Goal: Task Accomplishment & Management: Use online tool/utility

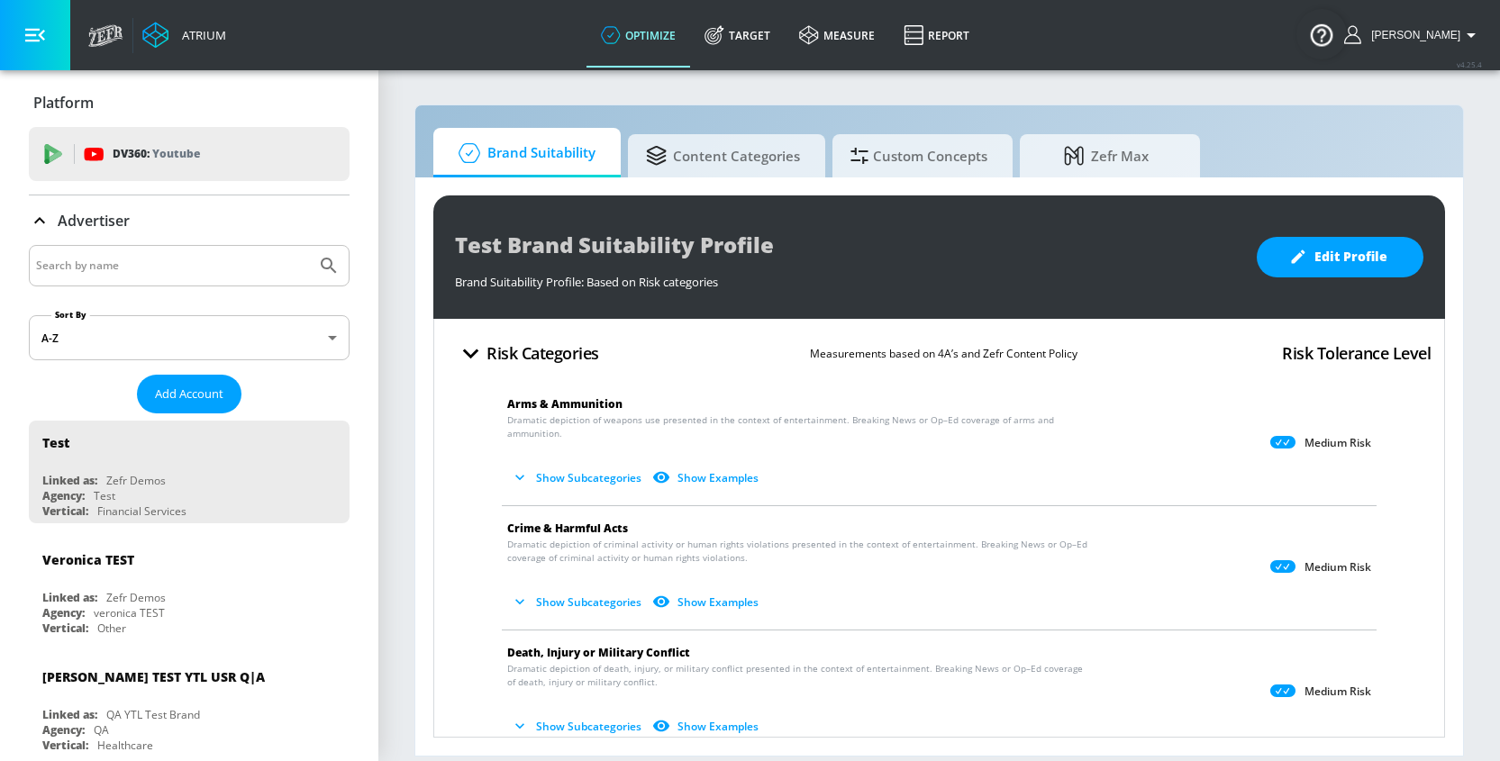
scroll to position [55, 0]
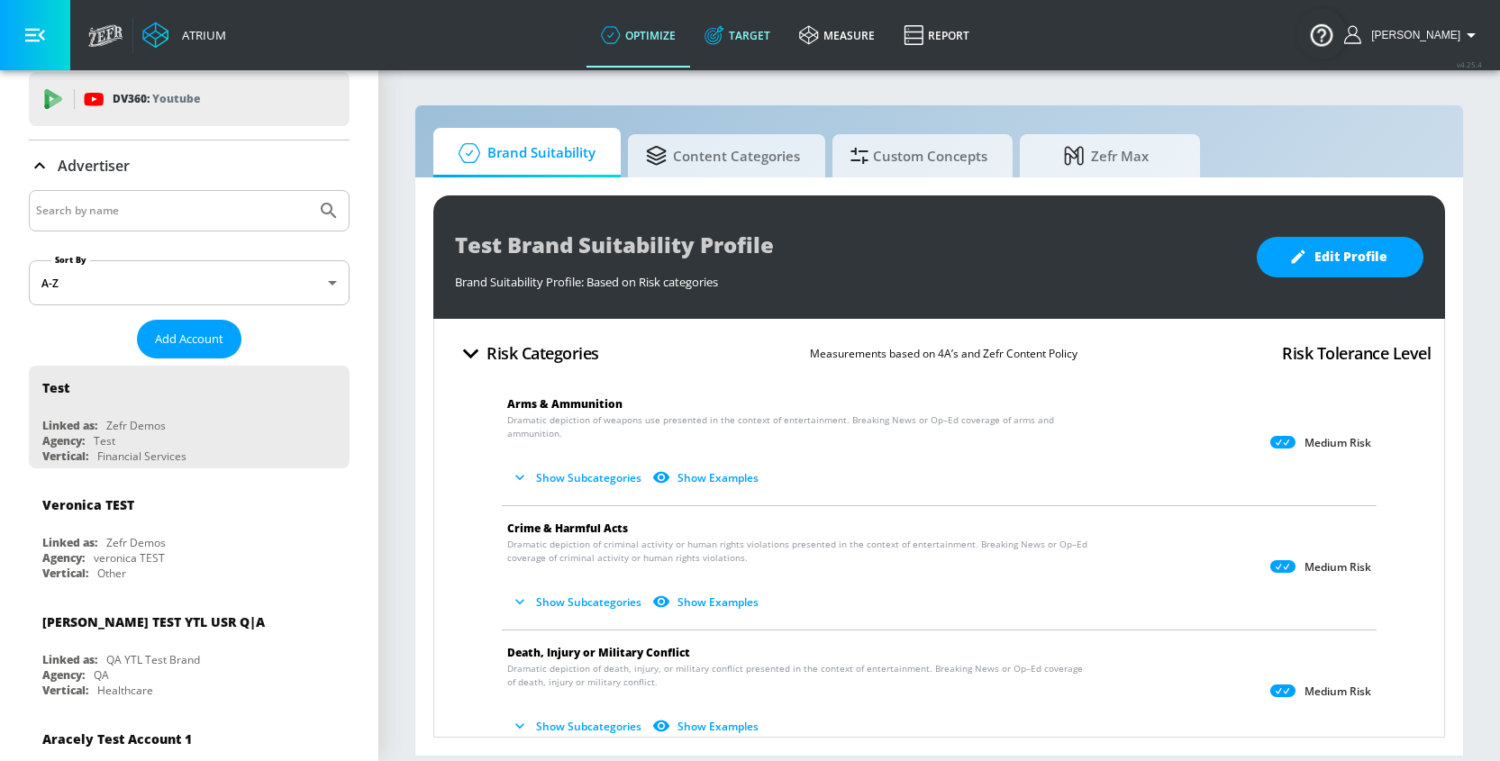
click at [760, 35] on link "Target" at bounding box center [737, 35] width 95 height 65
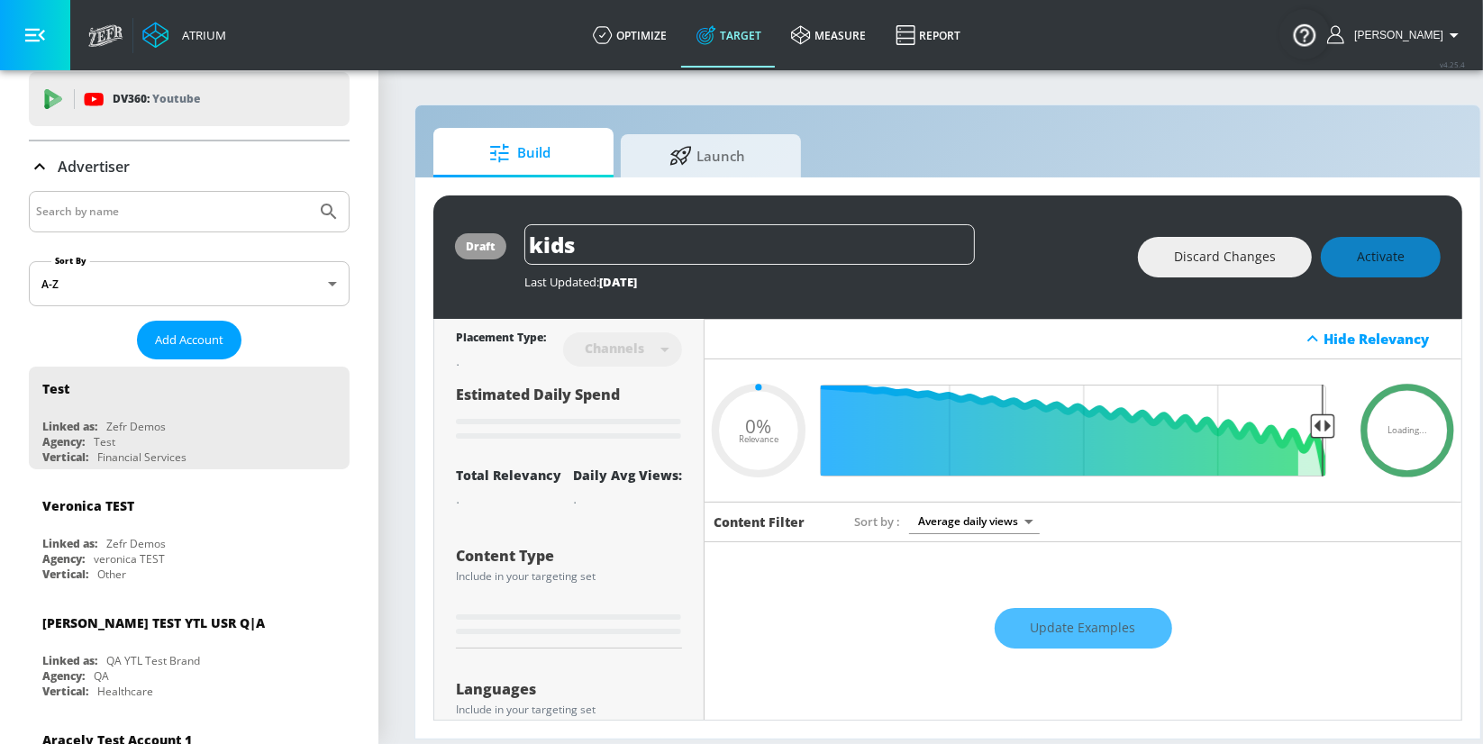
type input "0.05"
click at [98, 201] on input "Search by name" at bounding box center [172, 211] width 273 height 23
type input "h"
type input "0.59"
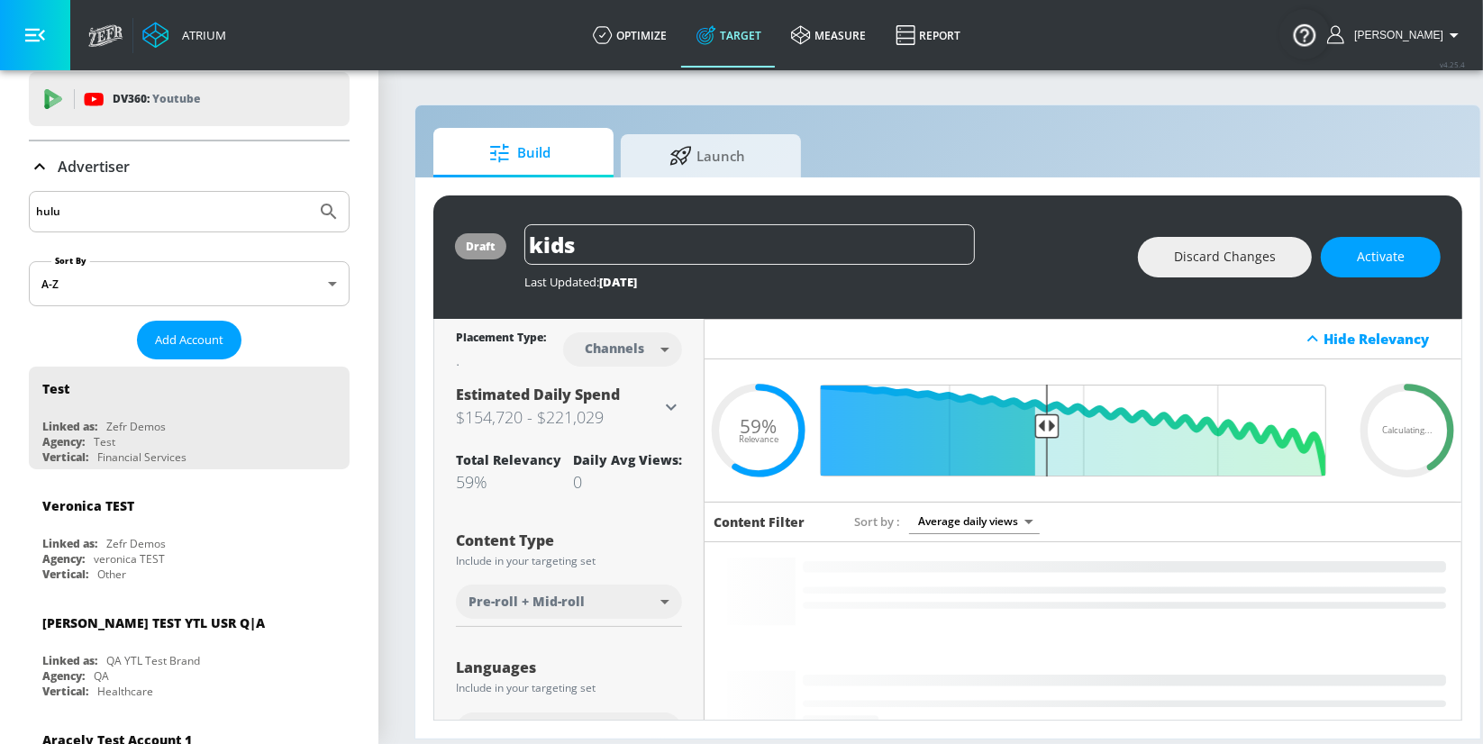
type input "hulu"
click at [309, 192] on button "Submit Search" at bounding box center [329, 212] width 40 height 40
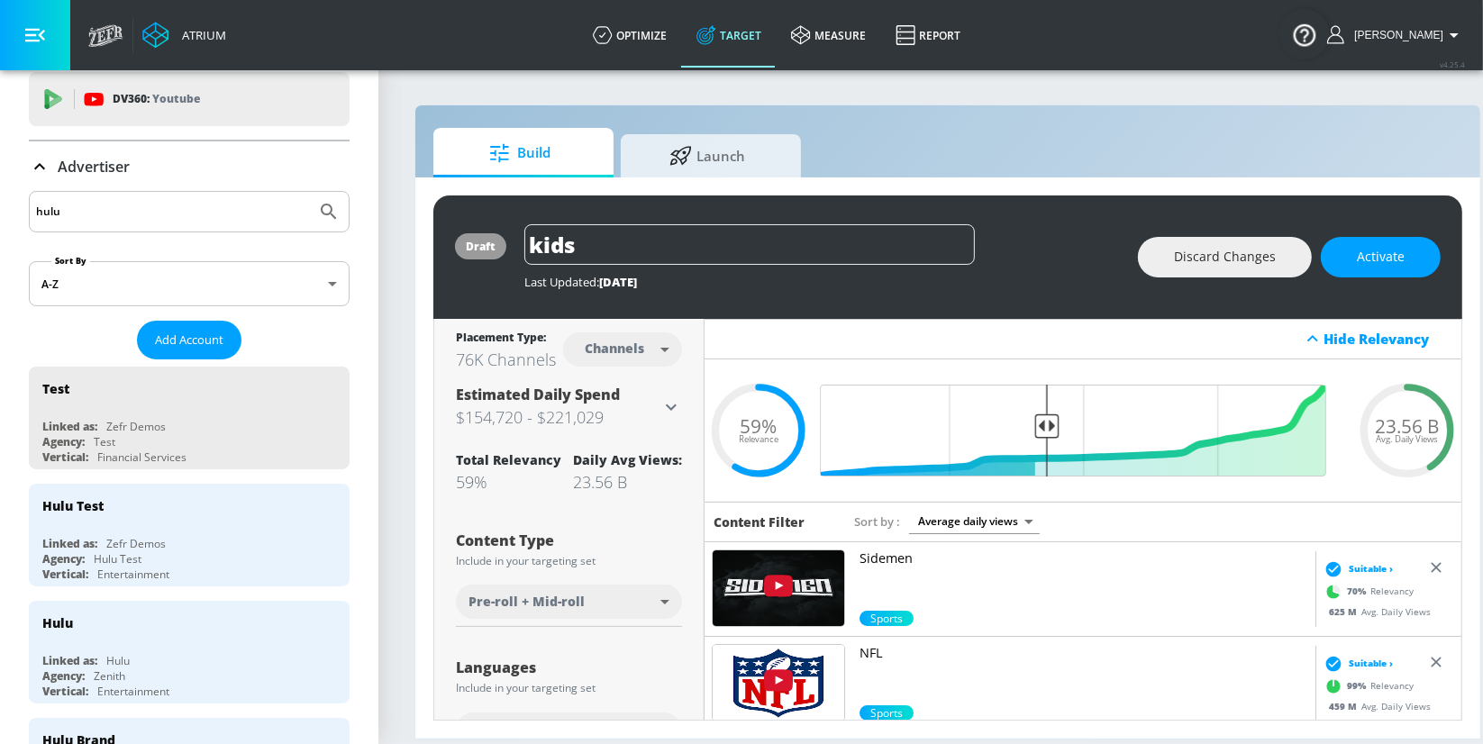
click at [87, 216] on input "hulu" at bounding box center [172, 211] width 273 height 23
click at [102, 649] on div "Hulu Linked as: Hulu Agency: Zenith Vertical: Entertainment" at bounding box center [189, 652] width 321 height 103
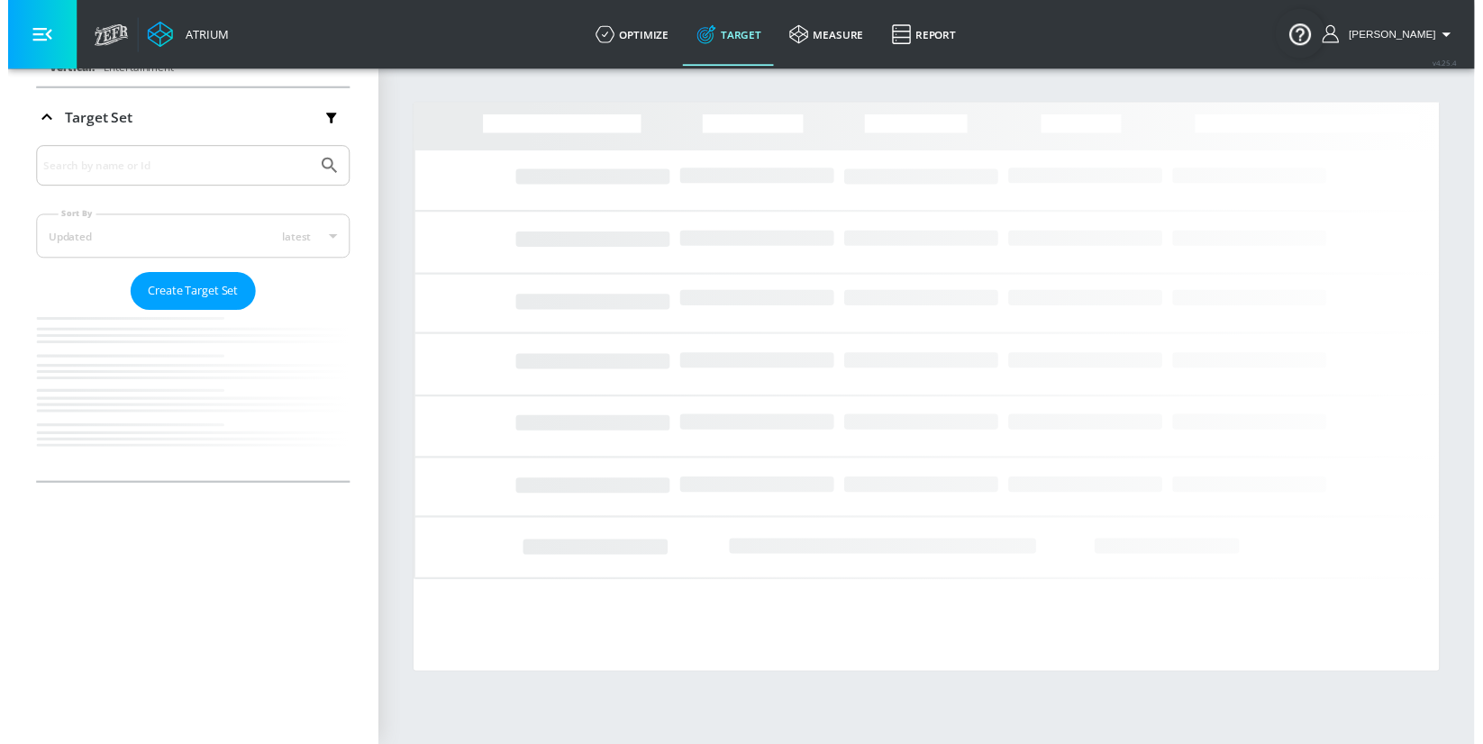
scroll to position [293, 0]
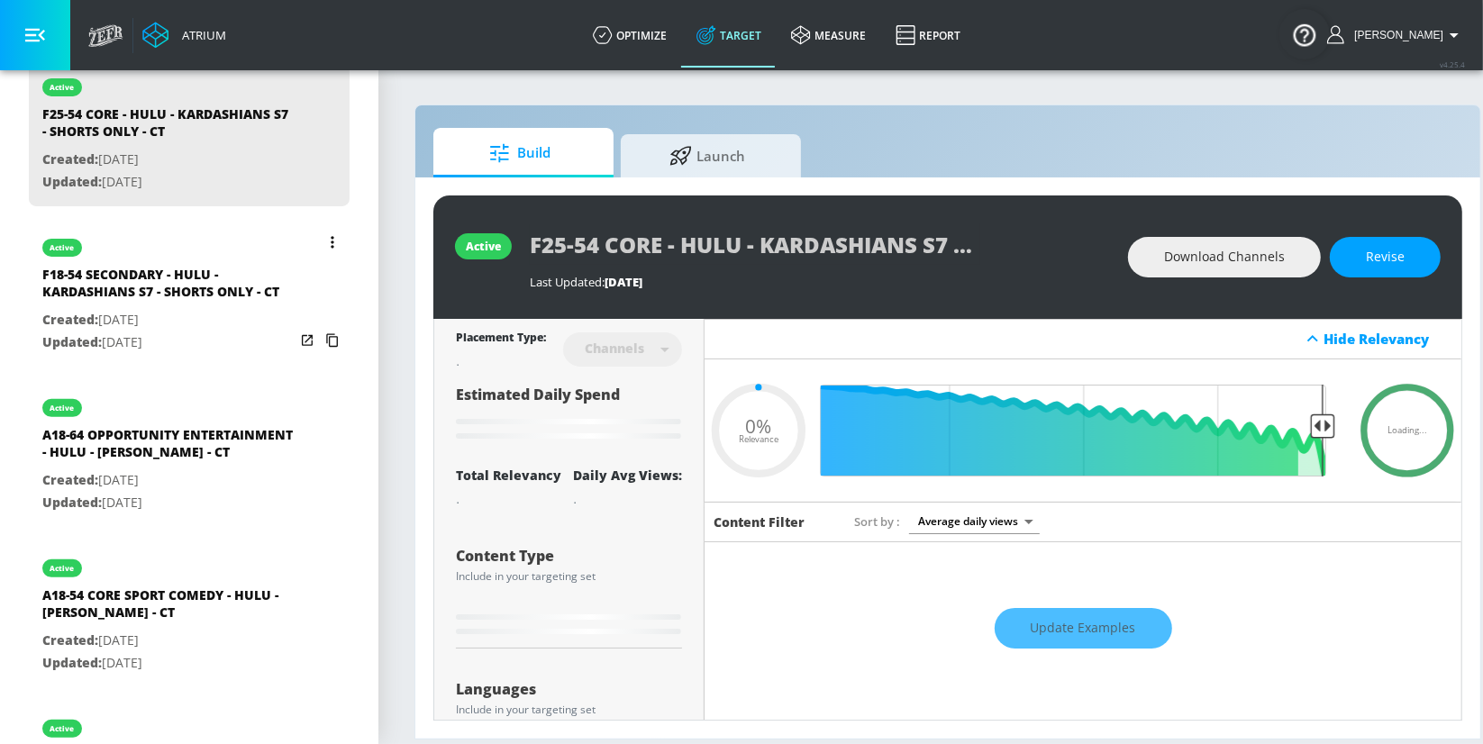
scroll to position [571, 0]
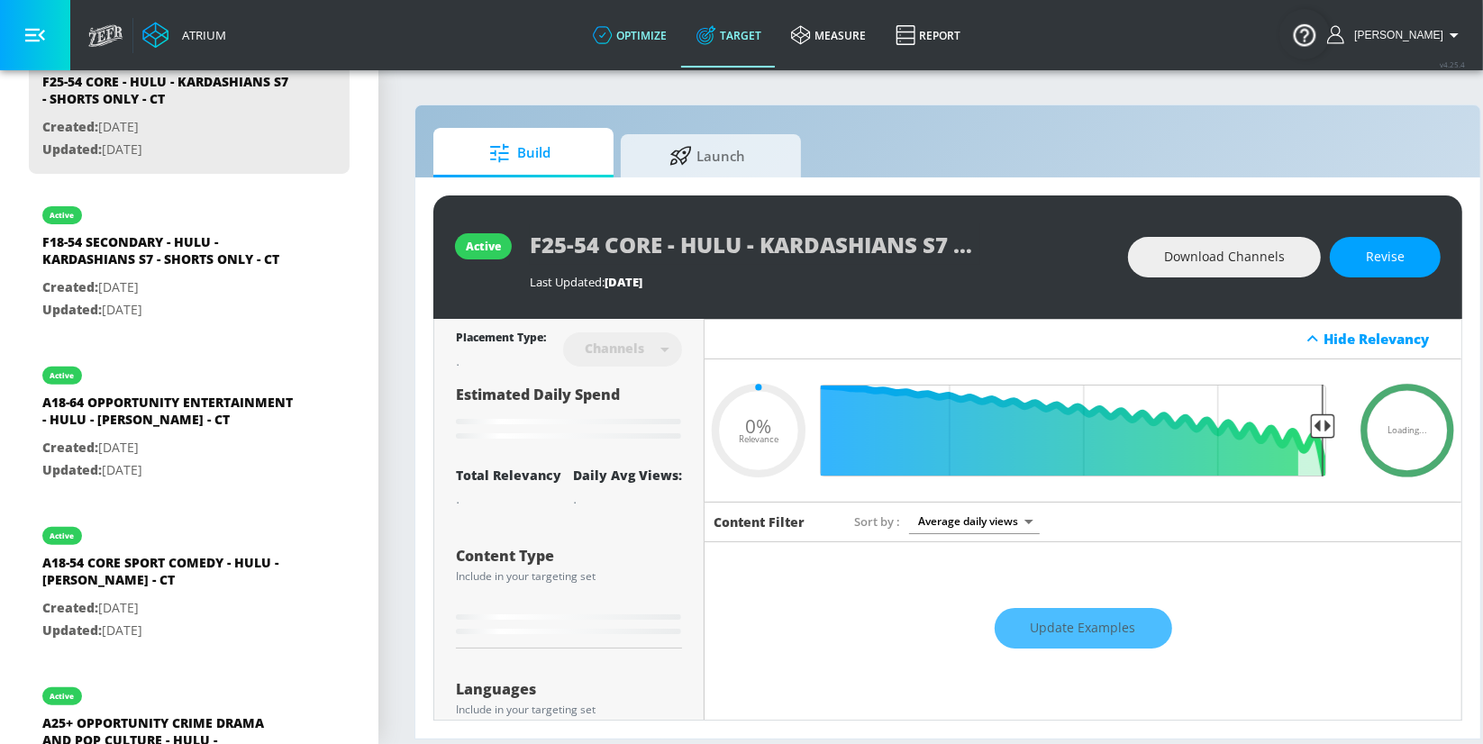
type input "0.6"
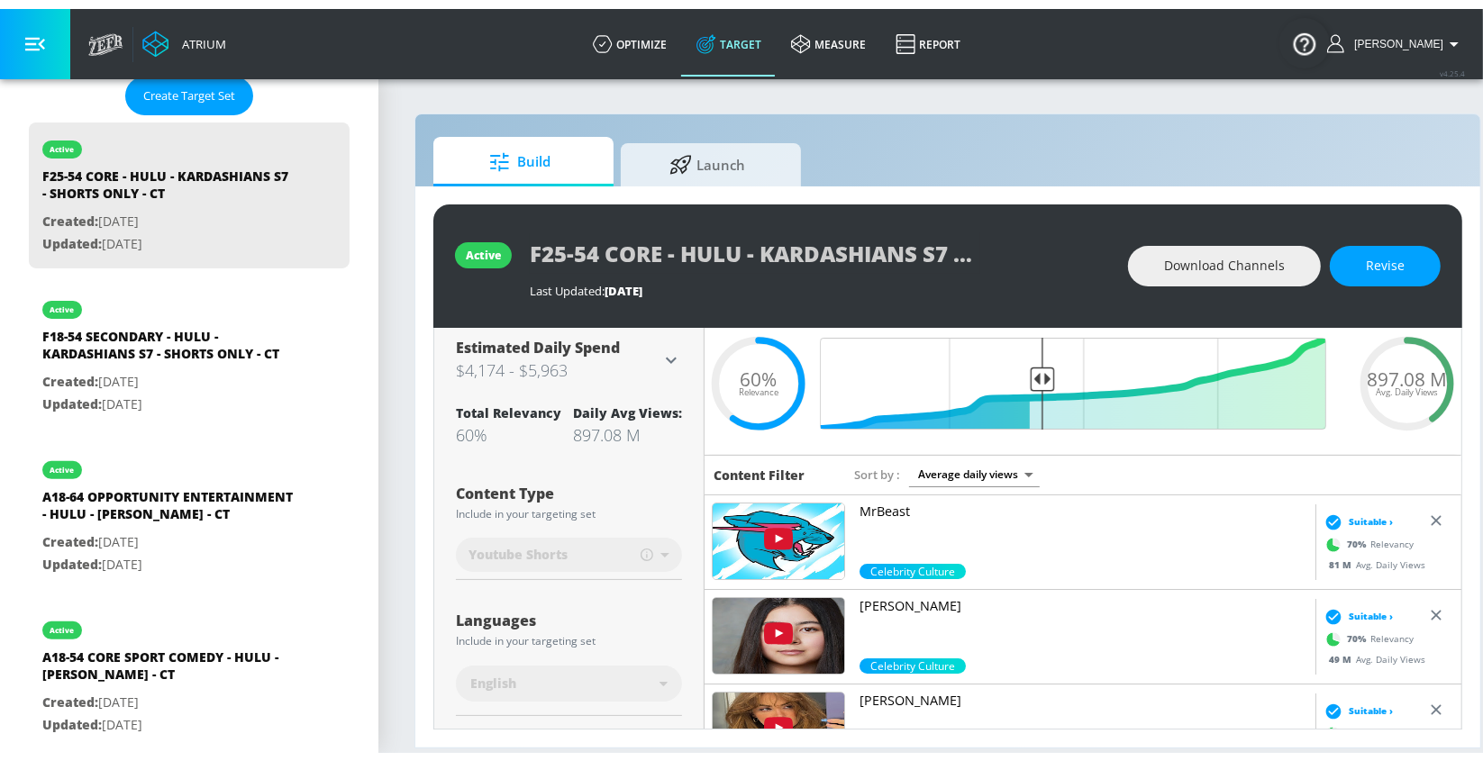
scroll to position [0, 0]
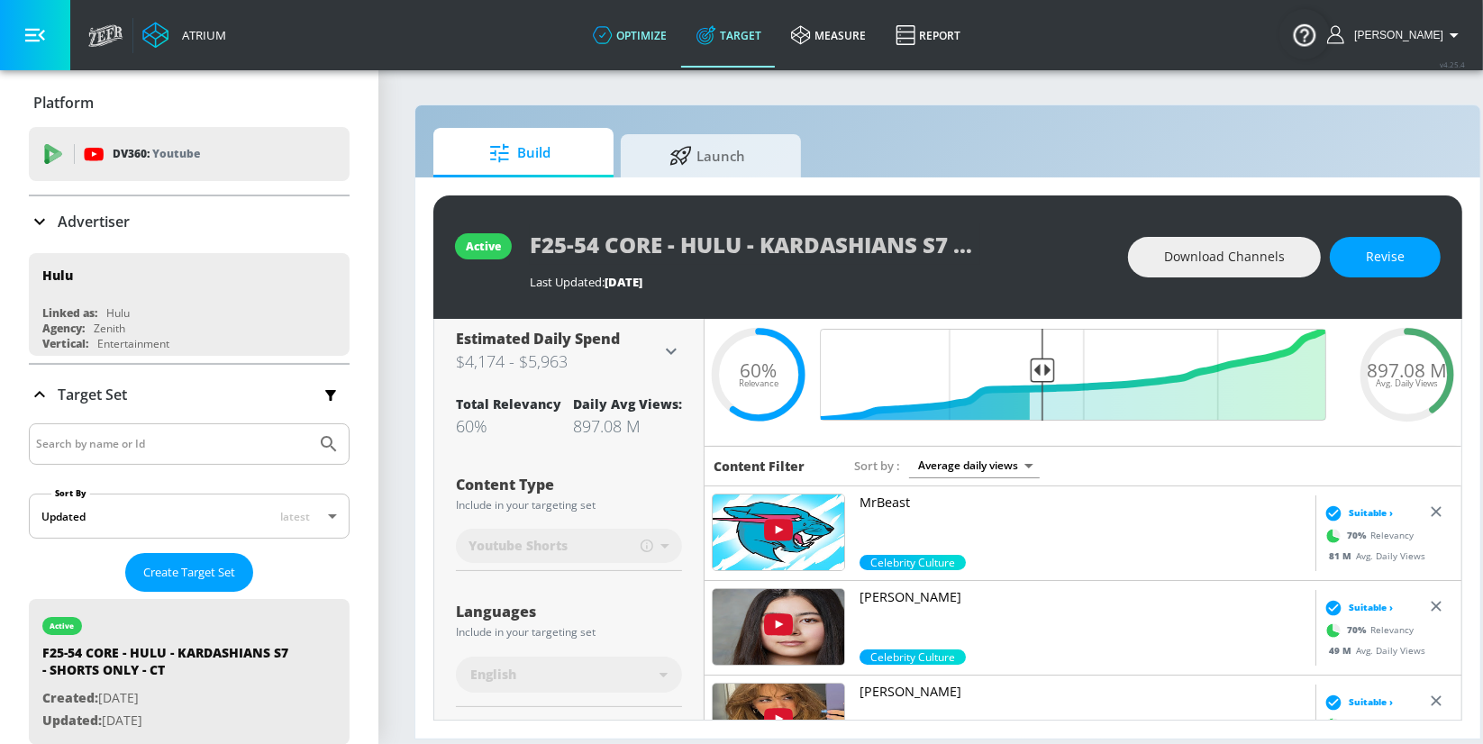
click at [658, 36] on link "optimize" at bounding box center [630, 35] width 104 height 65
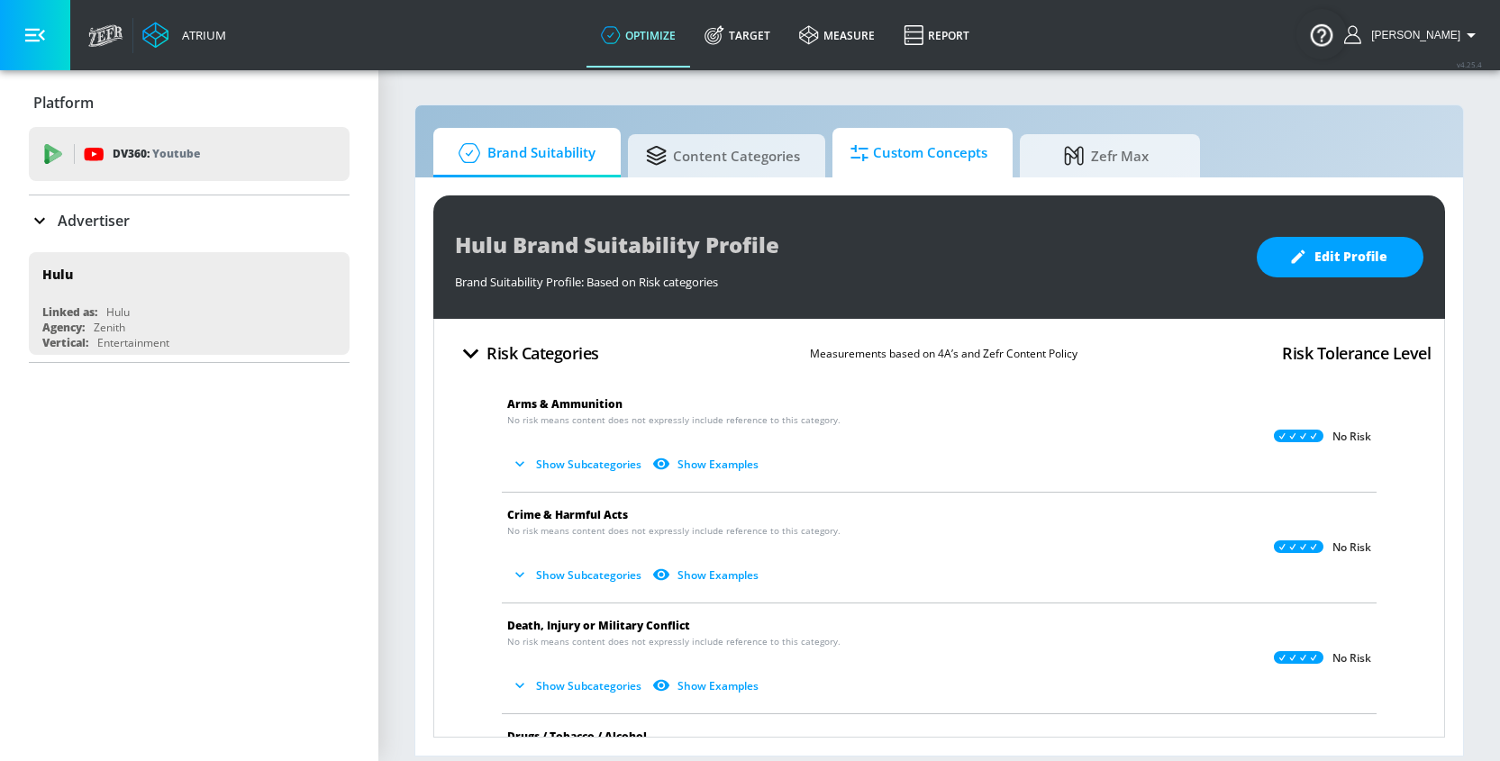
click at [914, 146] on span "Custom Concepts" at bounding box center [919, 153] width 137 height 43
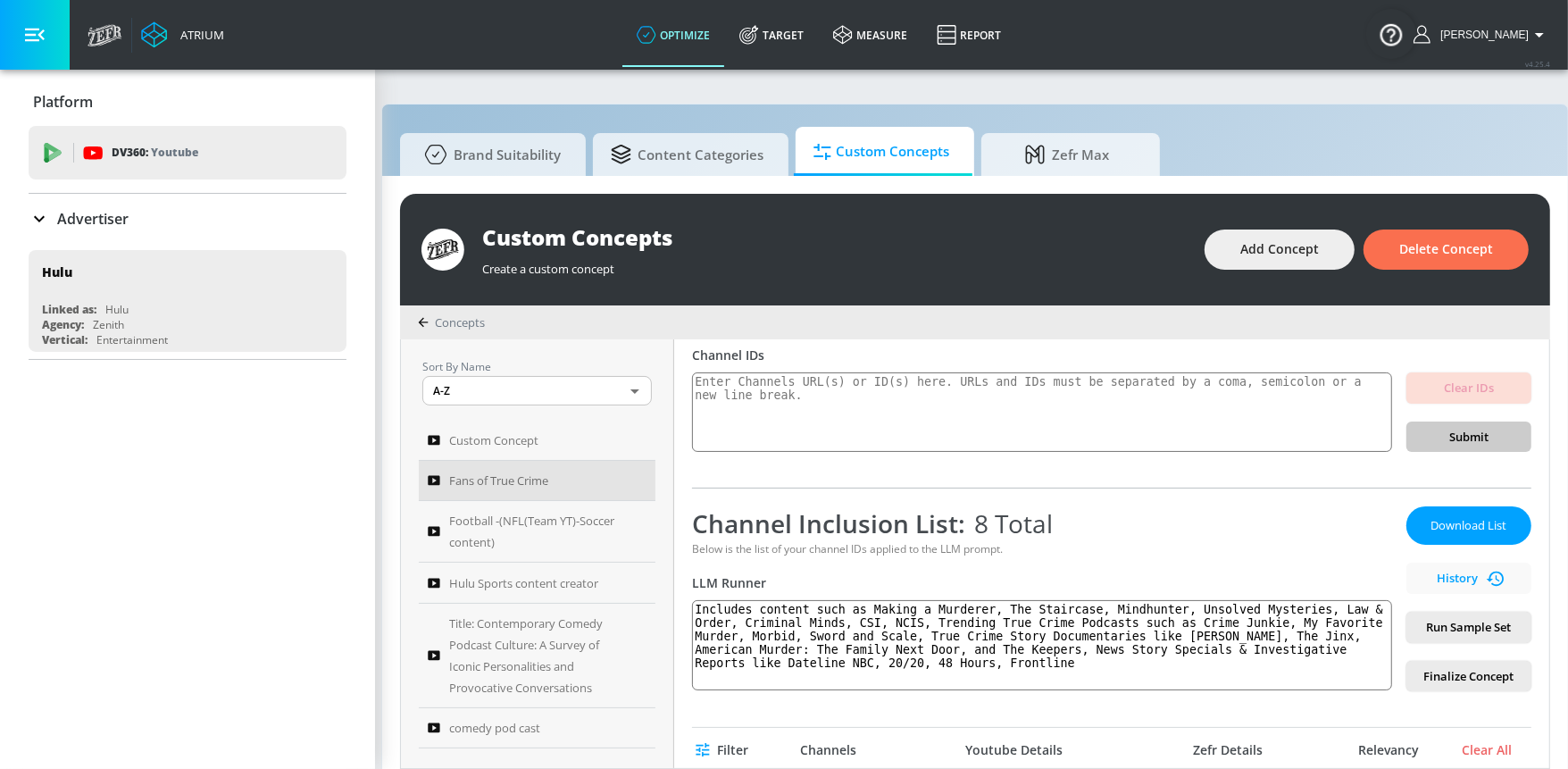
scroll to position [145, 0]
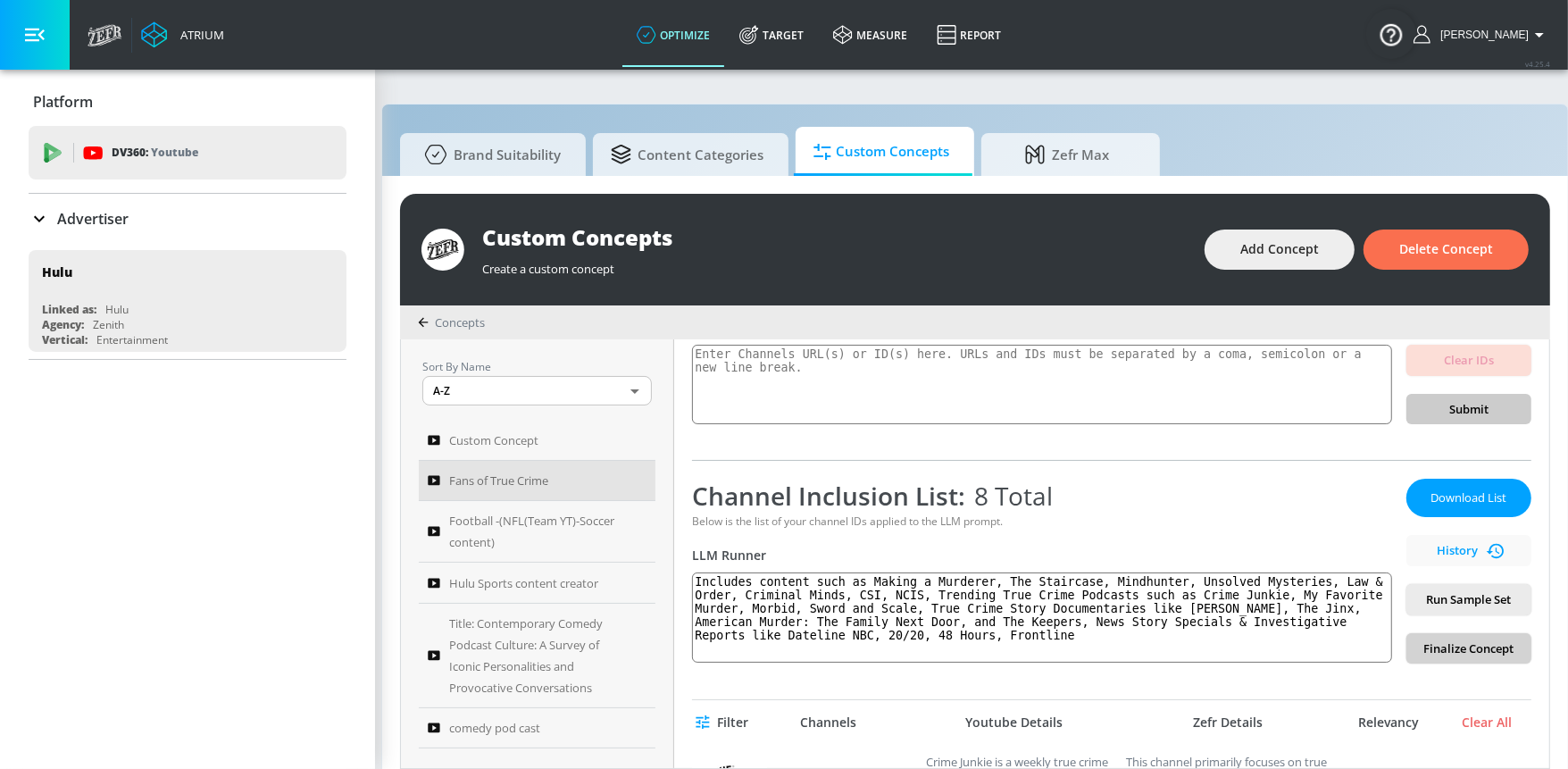
click at [1446, 644] on span "Finalize Concept" at bounding box center [1468, 648] width 96 height 21
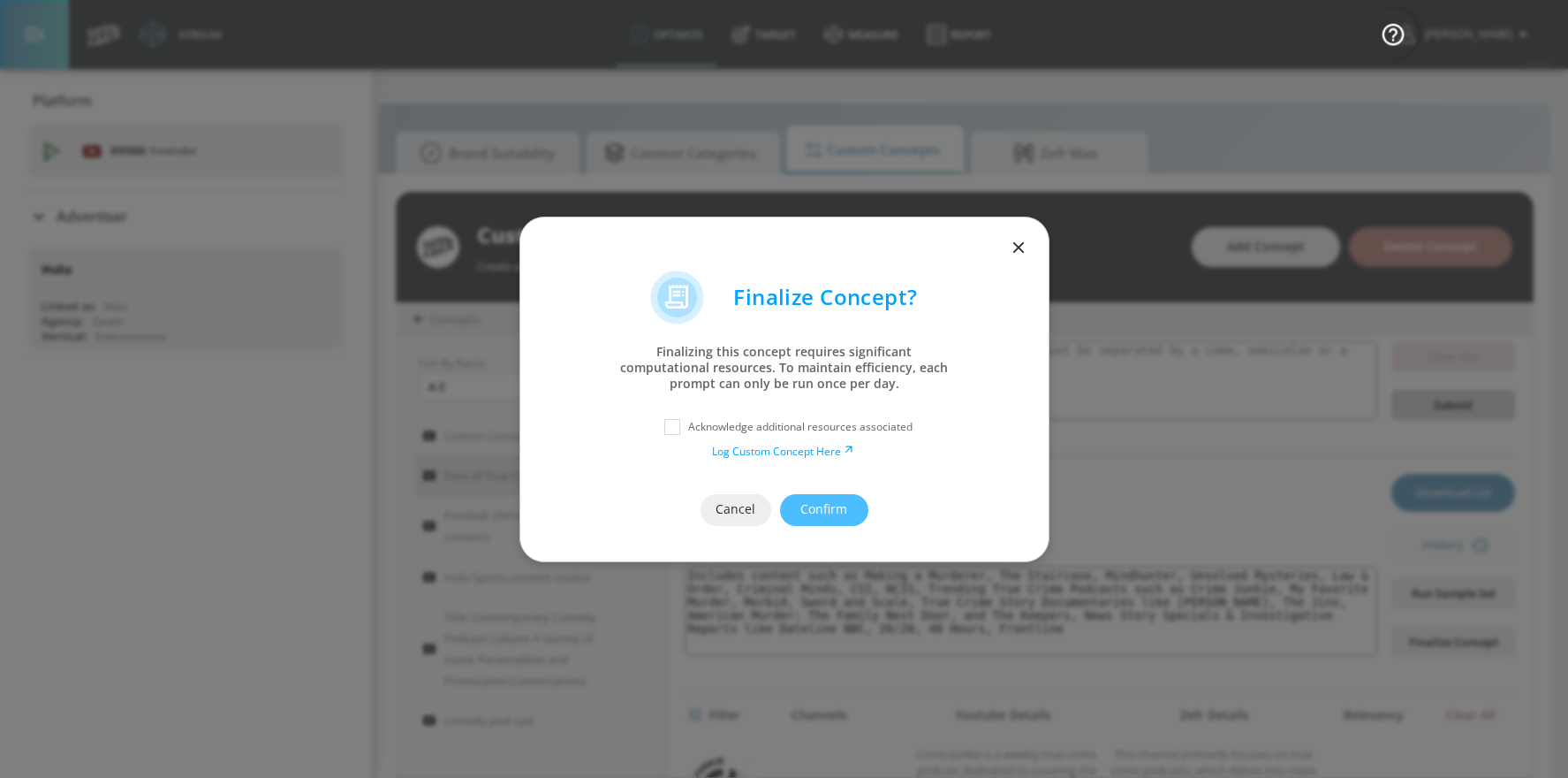
click at [727, 416] on div "Acknowledge additional resources associated" at bounding box center [784, 427] width 458 height 31
click at [674, 425] on input "checkbox" at bounding box center [672, 427] width 31 height 31
checkbox input "true"
click at [816, 511] on span "Confirm" at bounding box center [825, 509] width 18 height 23
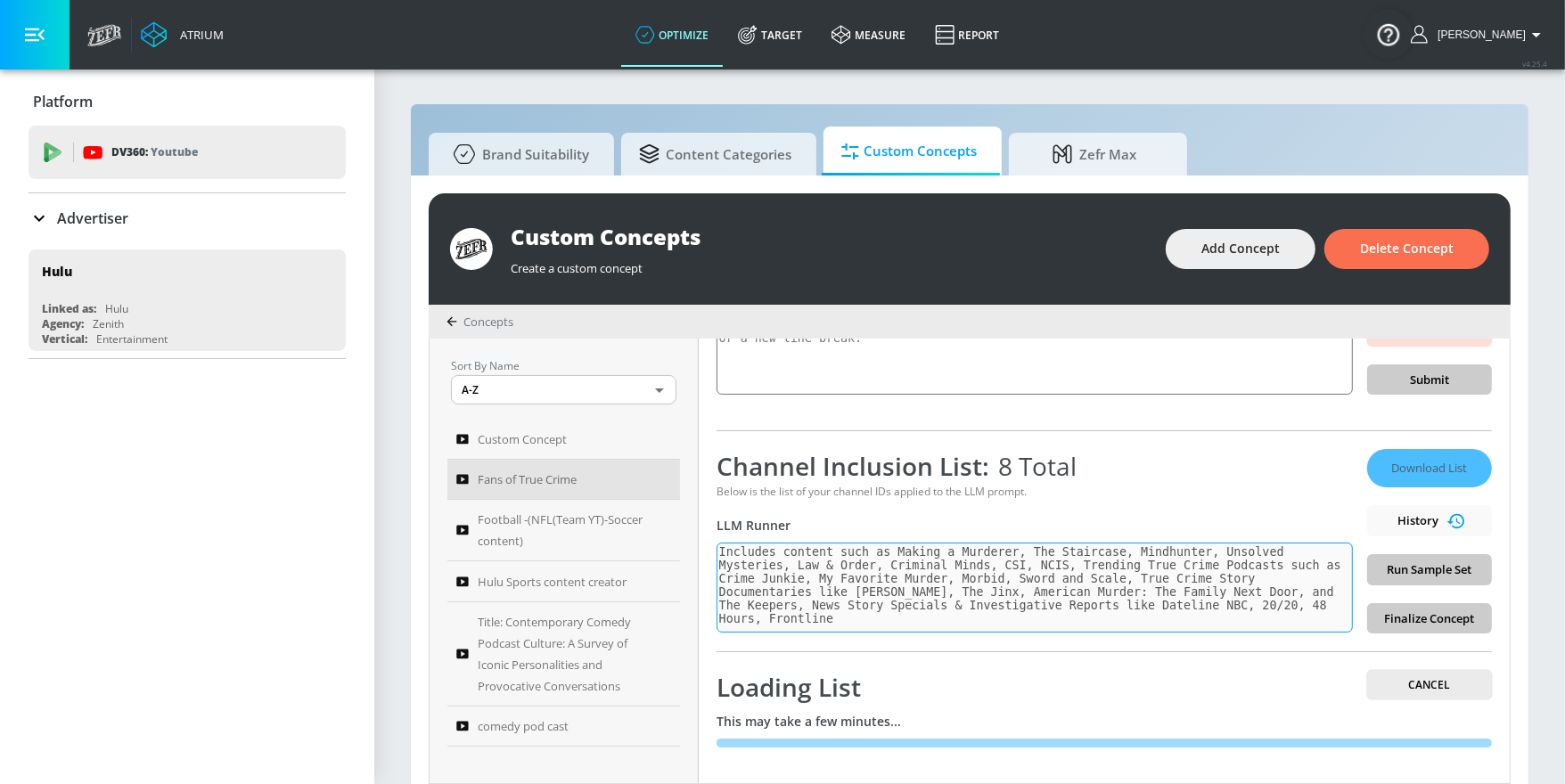
scroll to position [17, 0]
